Goal: Information Seeking & Learning: Find specific page/section

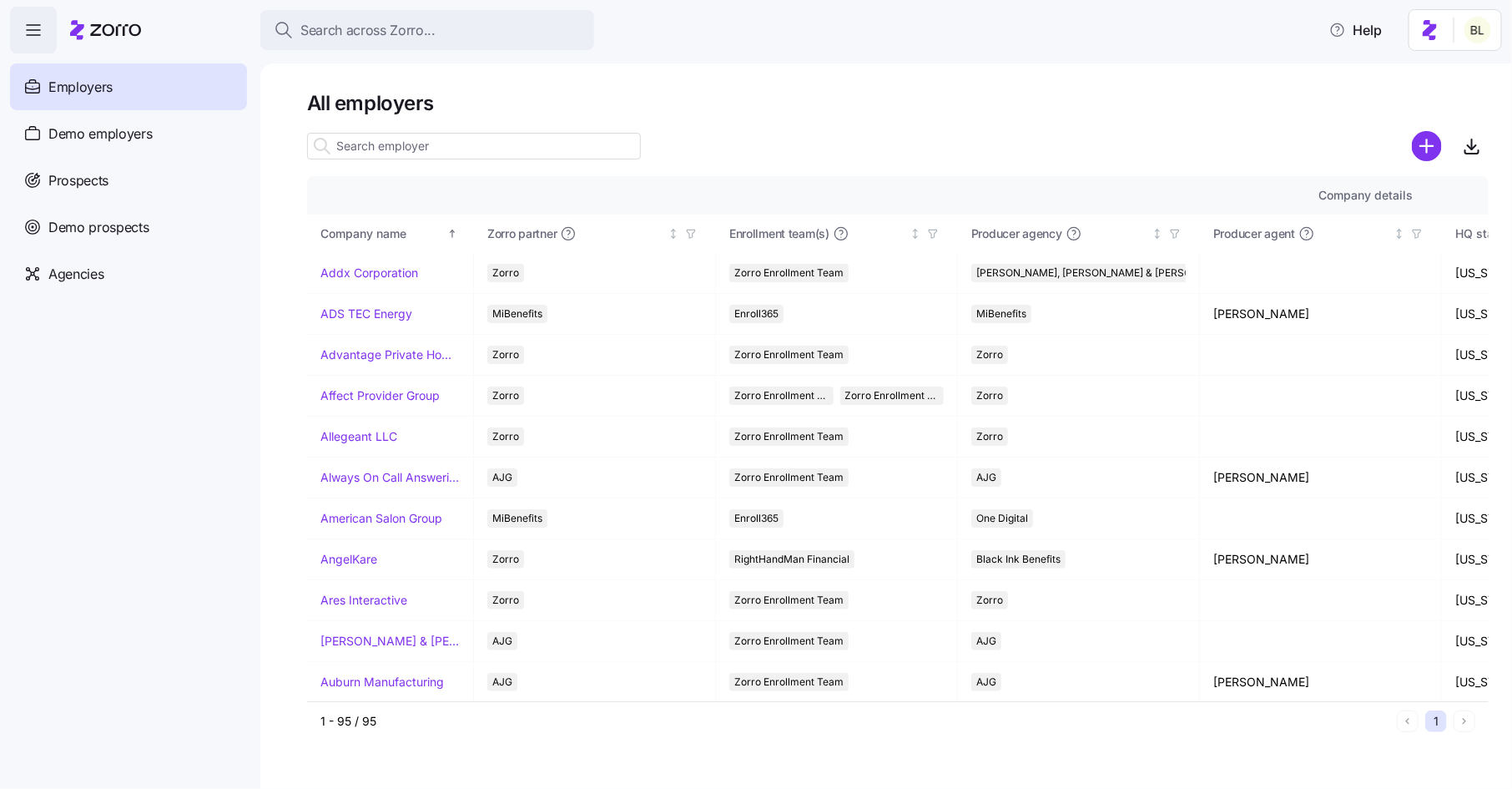
click at [428, 152] on input at bounding box center [474, 145] width 334 height 27
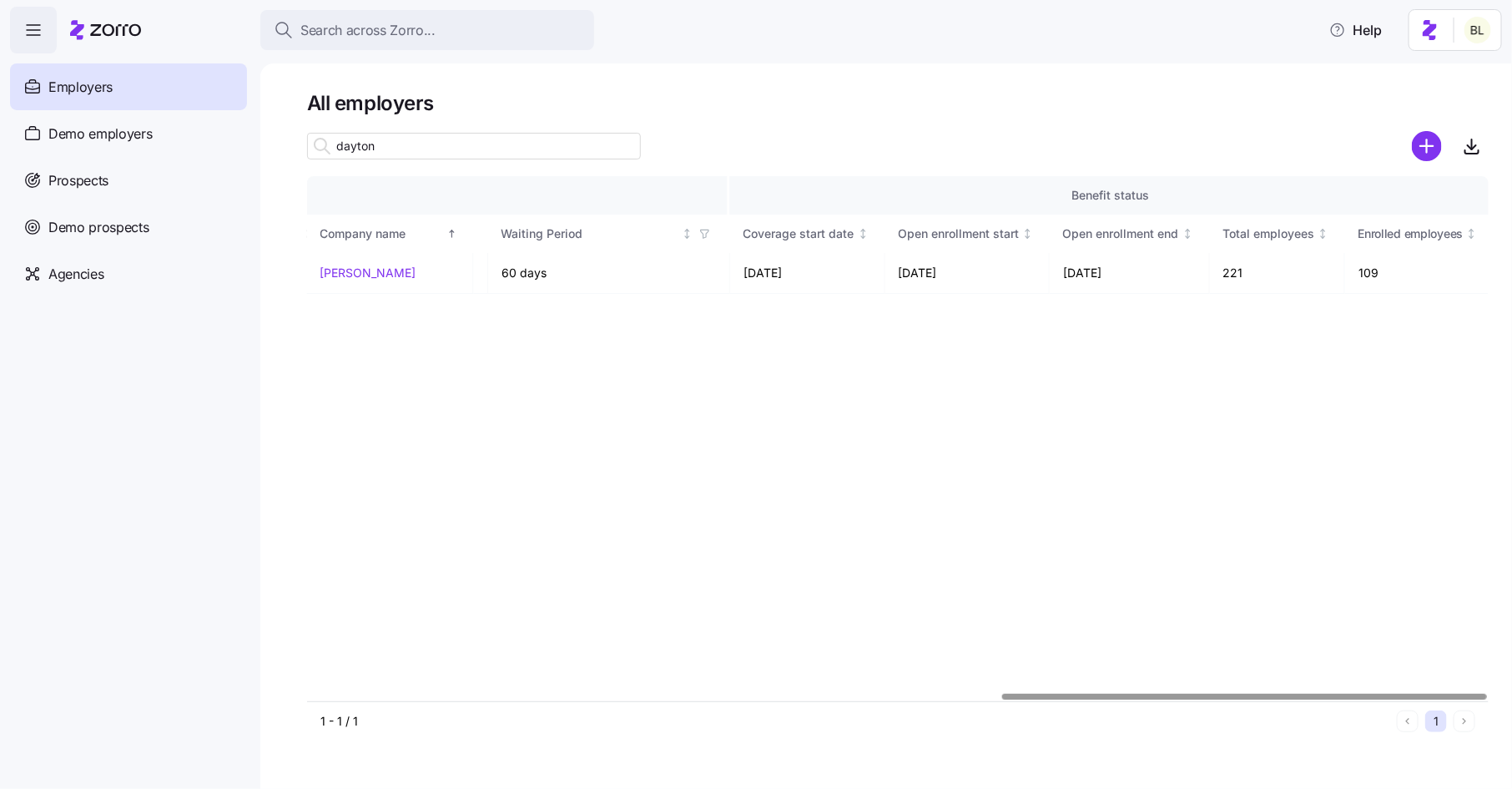
scroll to position [0, 1671]
drag, startPoint x: 399, startPoint y: 141, endPoint x: 267, endPoint y: 138, distance: 132.0
click at [267, 138] on div "All employers dayton Company details Benefit status Company name Zorro partner …" at bounding box center [886, 426] width 1252 height 725
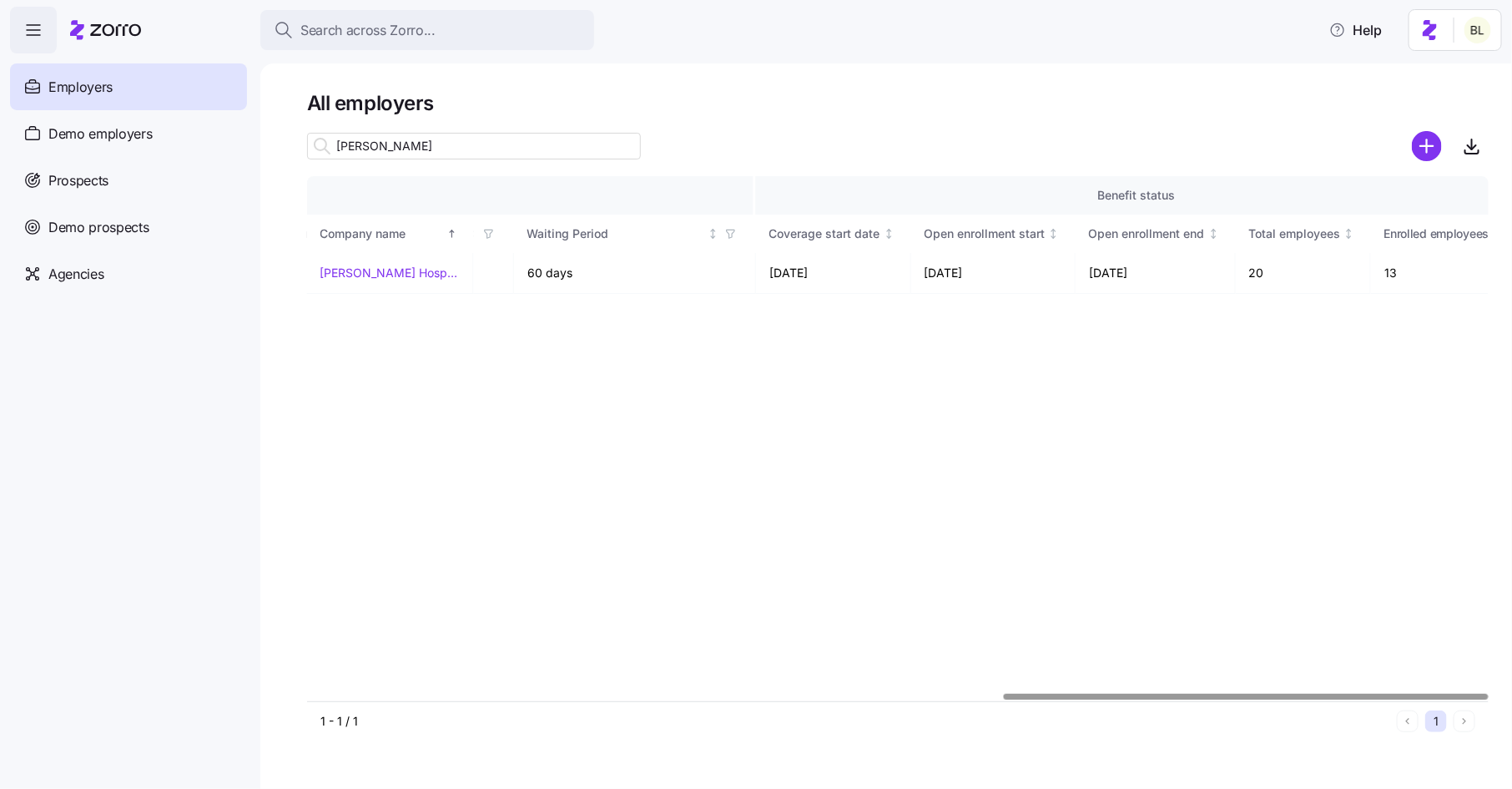
scroll to position [0, 1697]
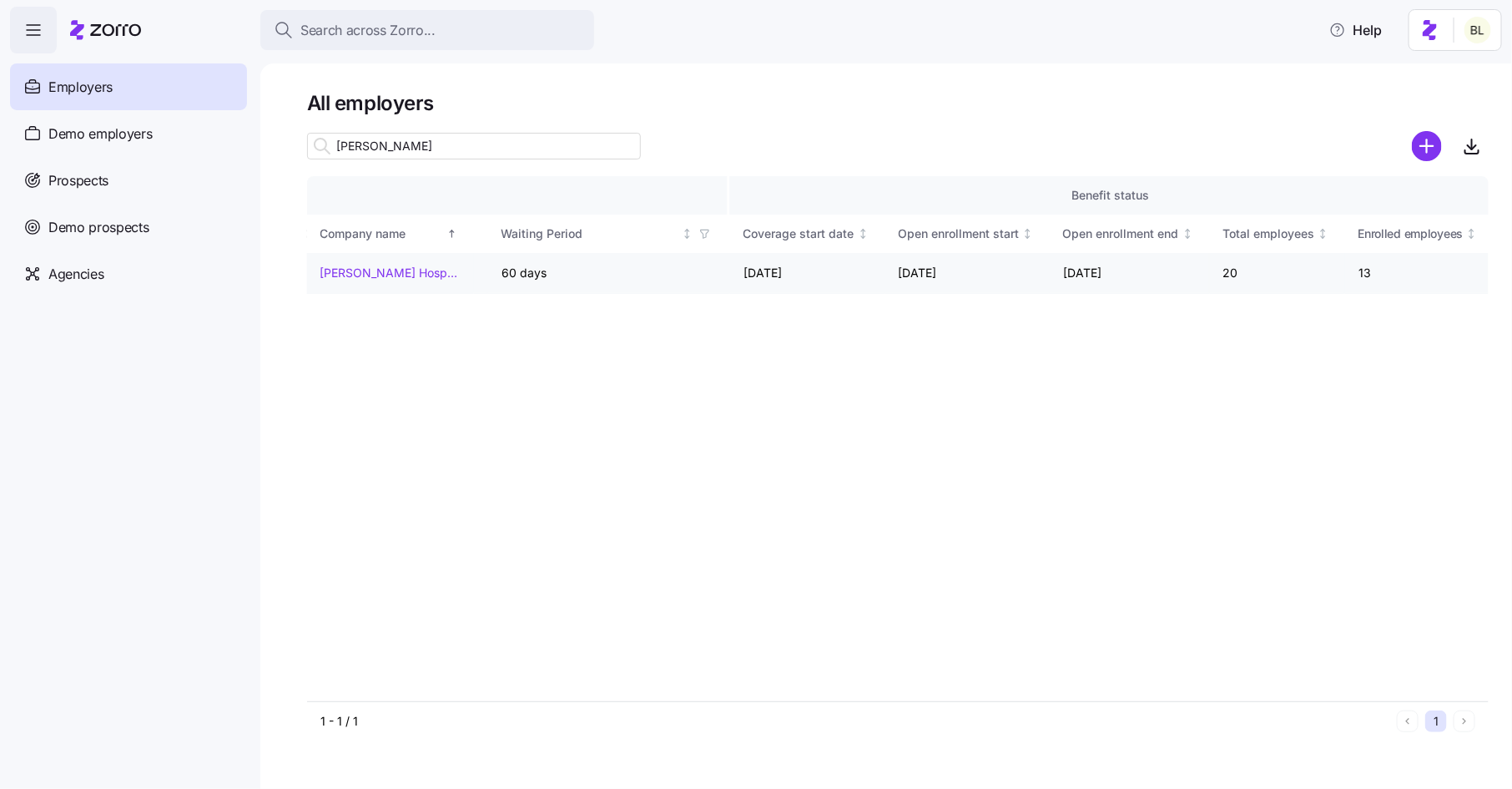
type input "burk"
click at [92, 81] on span "Employers" at bounding box center [80, 87] width 64 height 21
drag, startPoint x: 380, startPoint y: 148, endPoint x: 312, endPoint y: 148, distance: 68.0
click at [312, 148] on div "burk" at bounding box center [474, 145] width 334 height 27
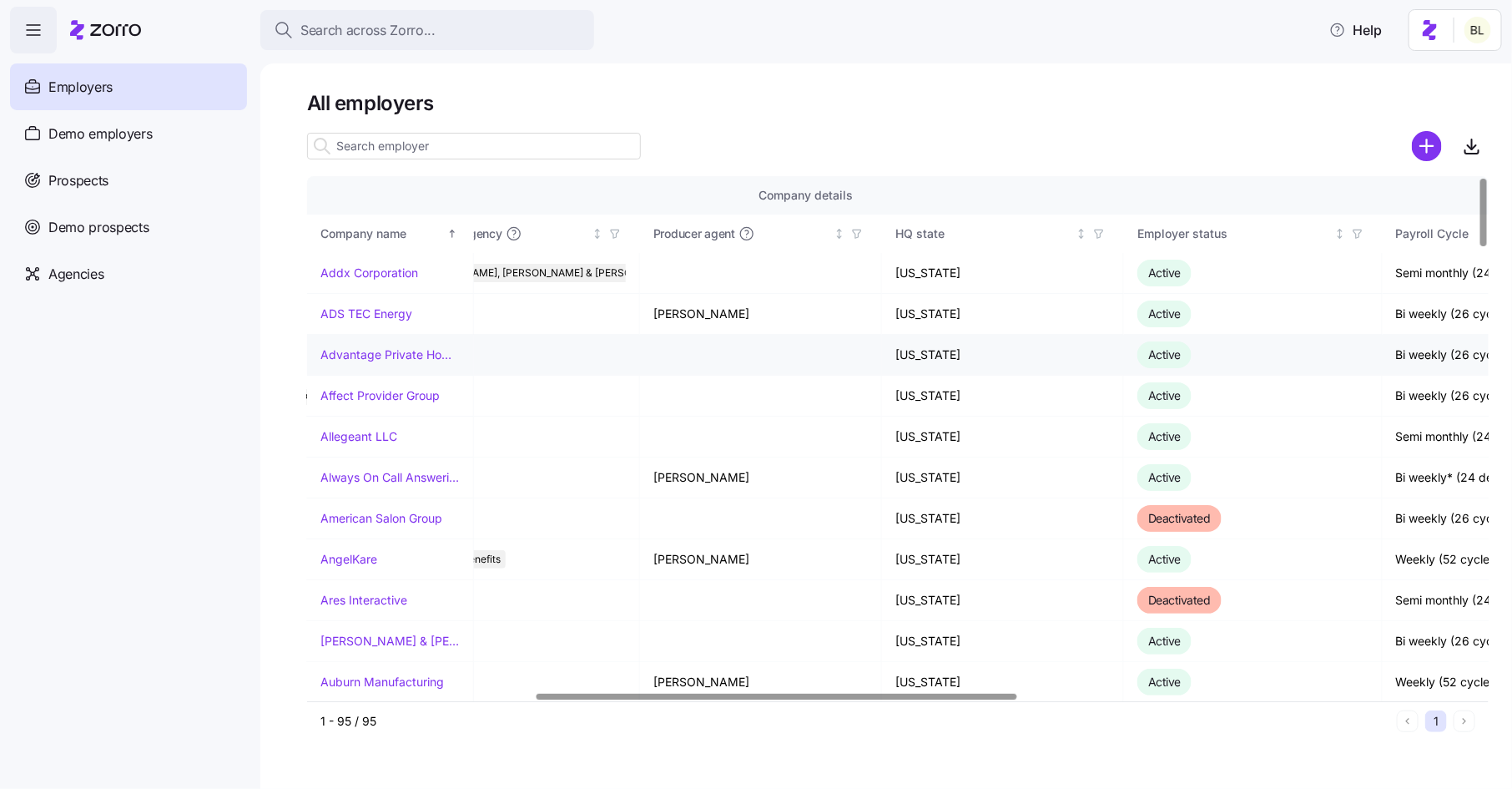
scroll to position [0, 0]
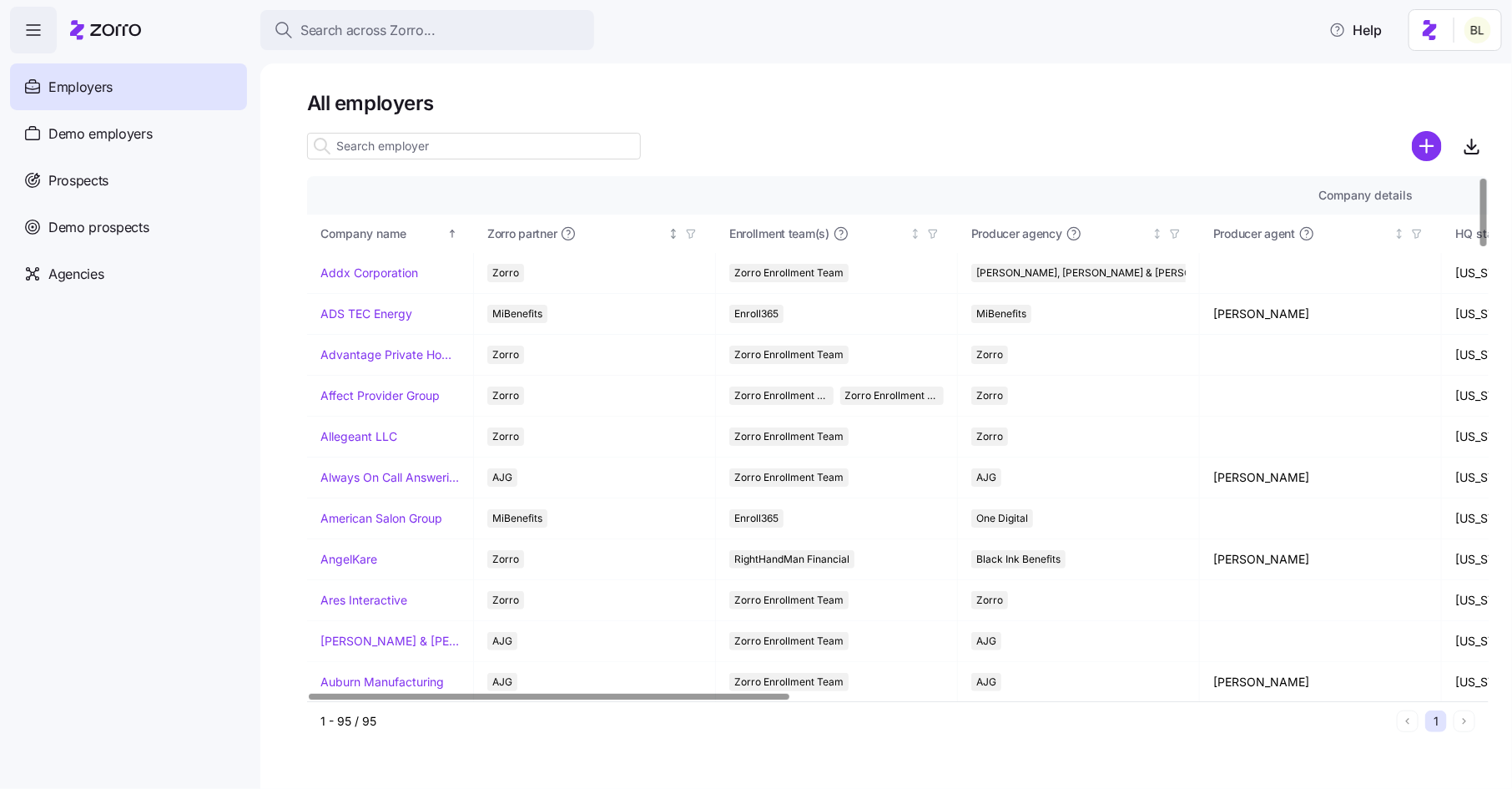
click at [694, 237] on icon "button" at bounding box center [691, 233] width 12 height 12
click at [569, 419] on icon at bounding box center [568, 417] width 20 height 20
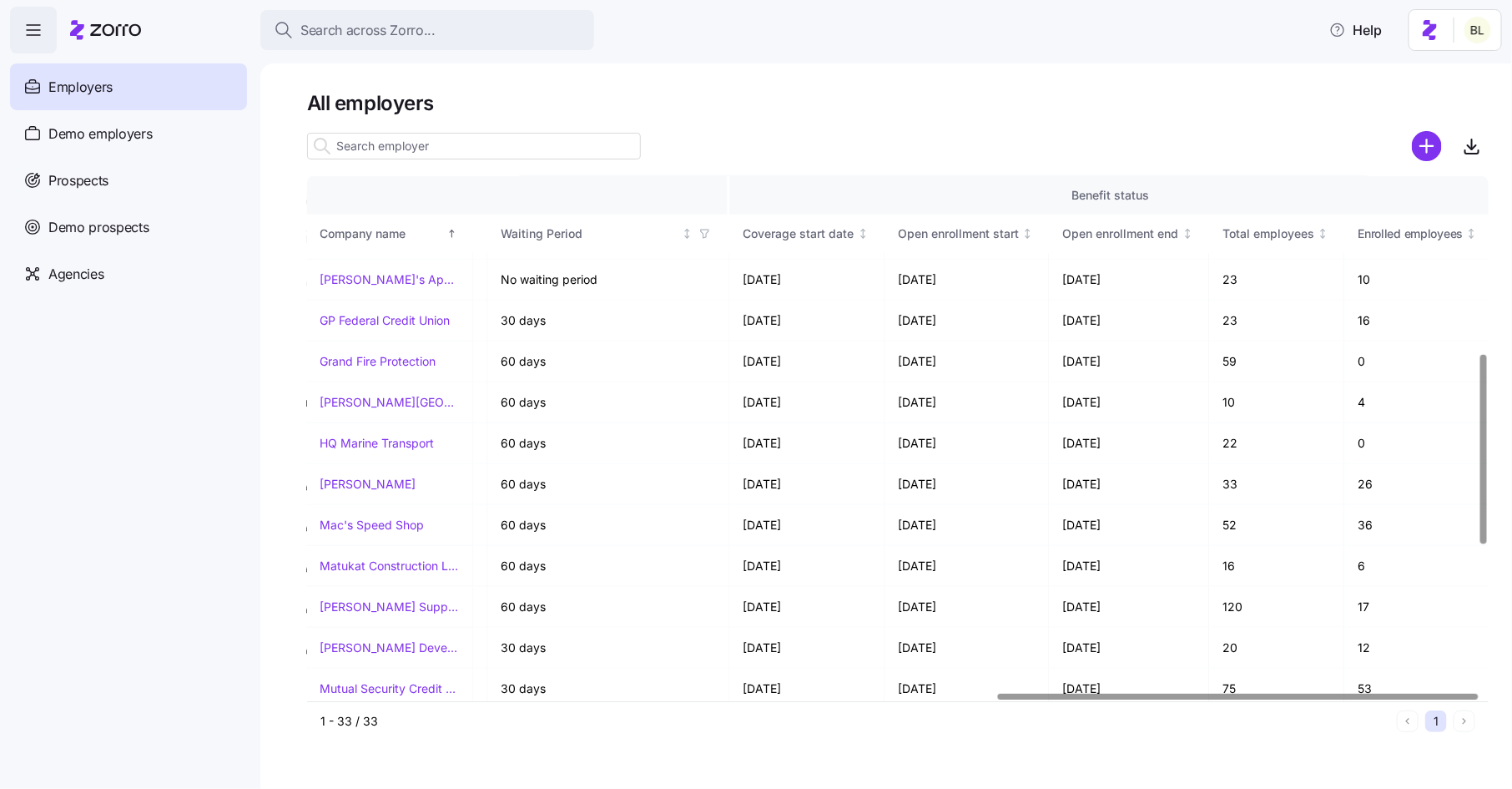
scroll to position [496, 1697]
